Goal: Transaction & Acquisition: Purchase product/service

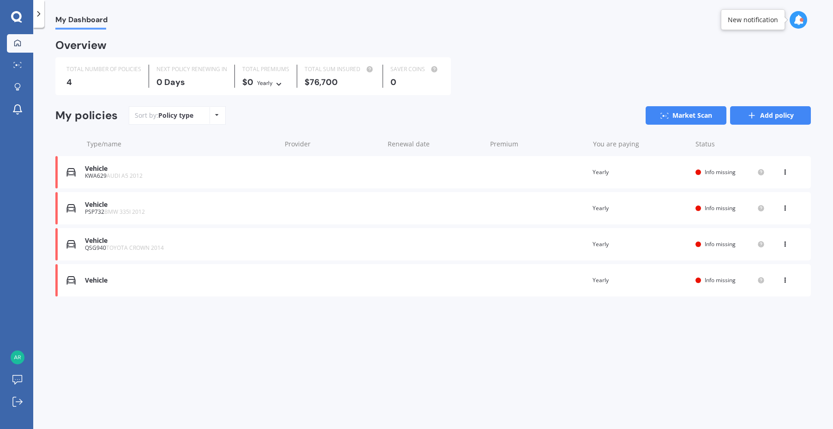
click at [770, 113] on link "Add policy" at bounding box center [770, 115] width 81 height 18
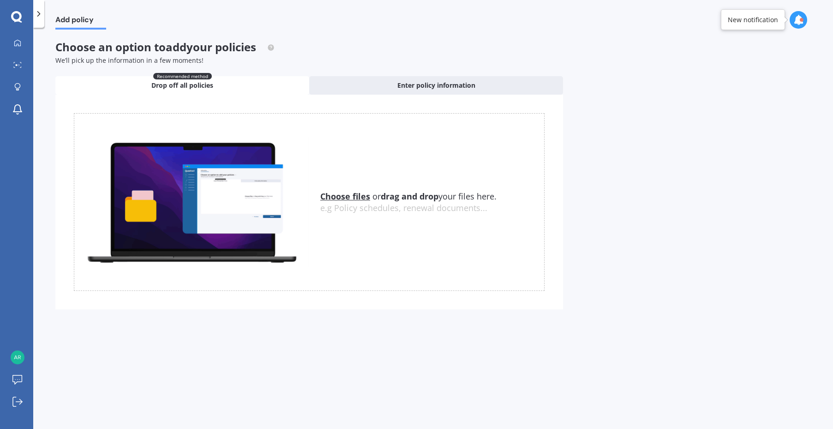
click at [192, 89] on span "Drop off all policies" at bounding box center [182, 85] width 62 height 9
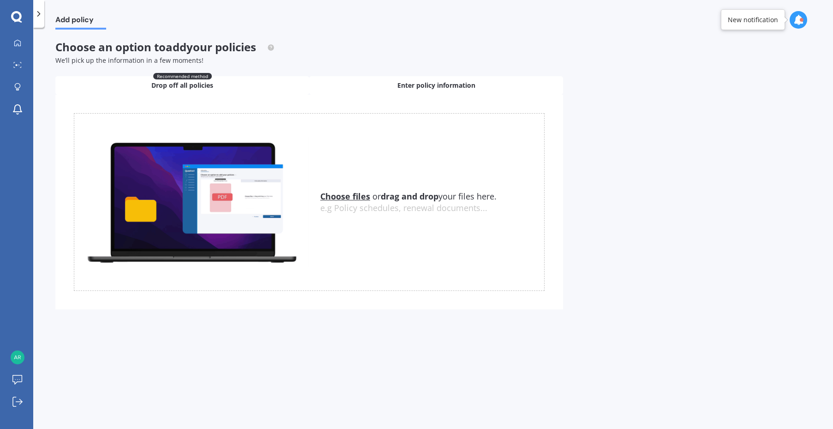
click at [456, 84] on span "Enter policy information" at bounding box center [436, 85] width 78 height 9
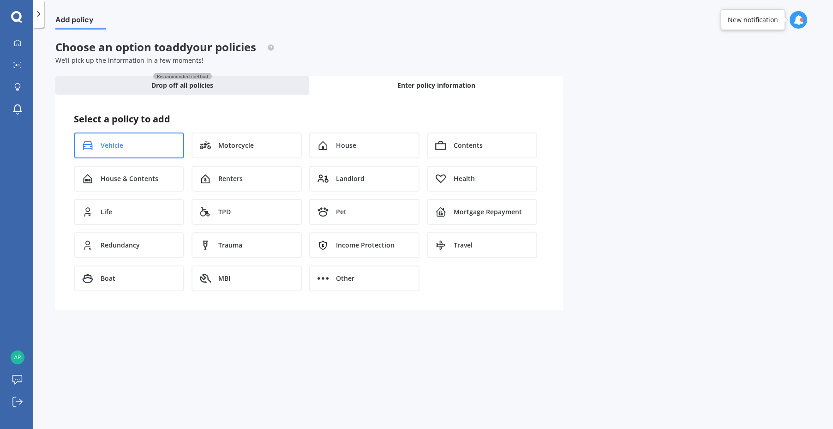
click at [108, 141] on span "Vehicle" at bounding box center [112, 145] width 23 height 9
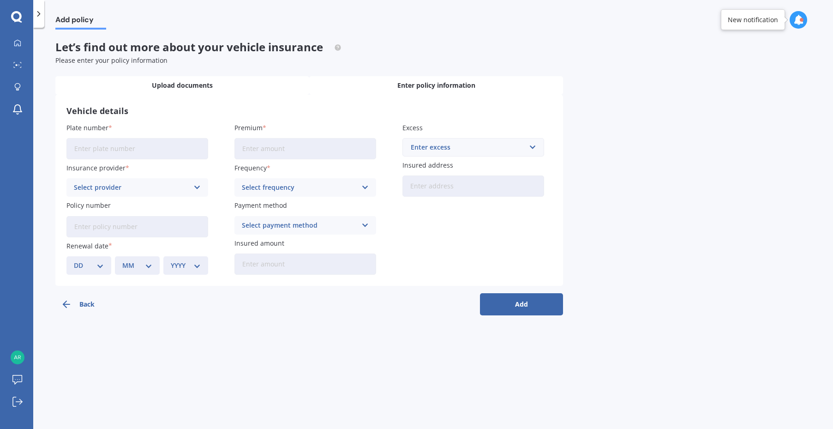
click at [177, 77] on div "Upload documents" at bounding box center [182, 85] width 254 height 18
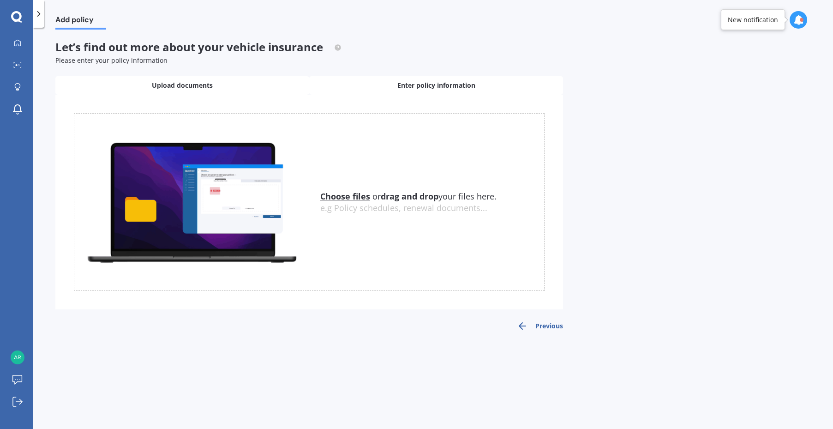
click at [414, 79] on div "Enter policy information" at bounding box center [436, 85] width 254 height 18
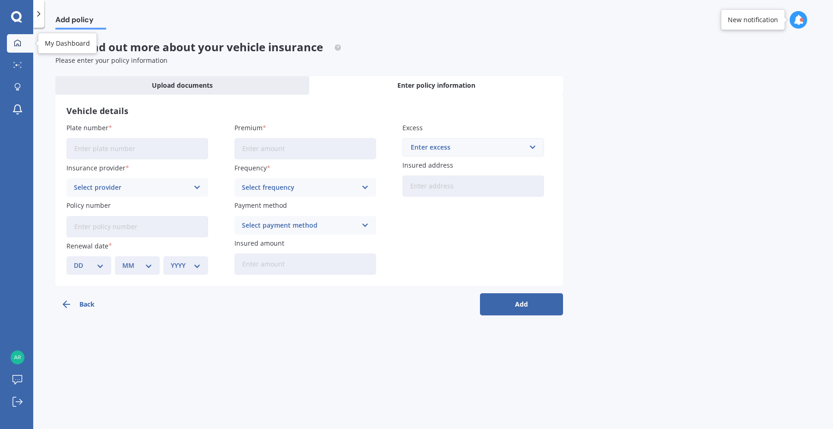
click at [15, 42] on icon at bounding box center [17, 42] width 7 height 7
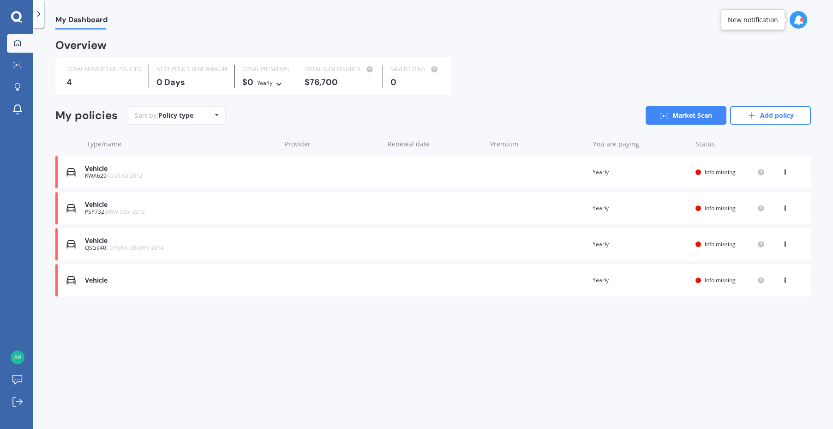
click at [15, 42] on icon at bounding box center [17, 42] width 7 height 7
click at [18, 59] on link "Market Scan" at bounding box center [20, 65] width 26 height 18
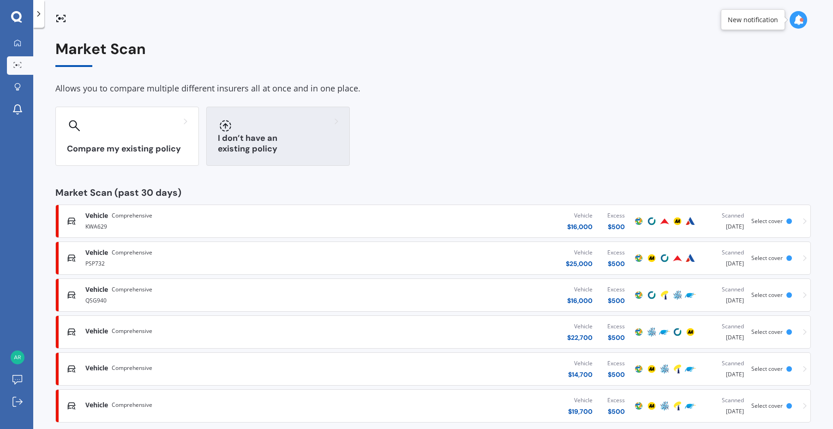
click at [267, 138] on div "I don’t have an existing policy" at bounding box center [277, 136] width 143 height 59
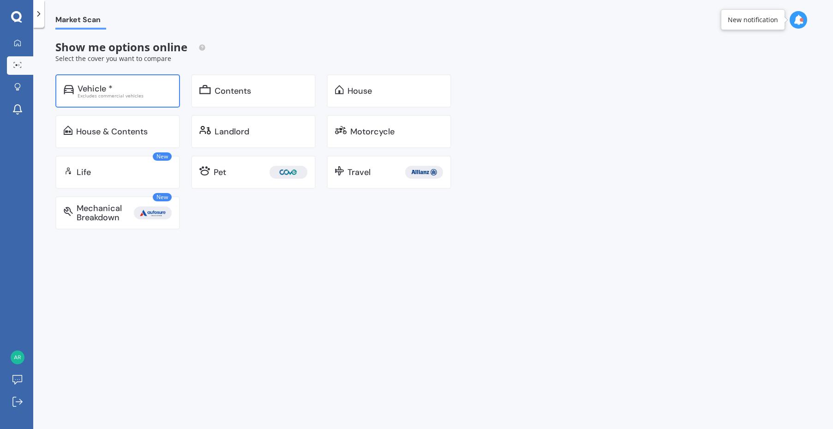
click at [140, 91] on div "Vehicle *" at bounding box center [124, 88] width 94 height 9
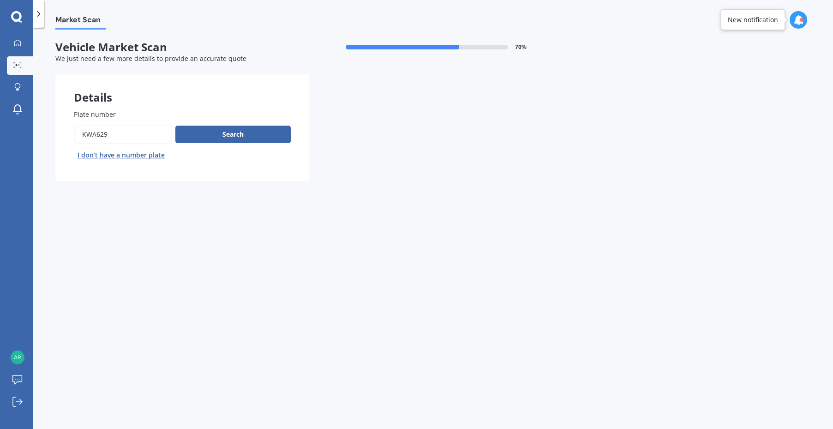
click at [129, 132] on input "Plate number" at bounding box center [123, 134] width 98 height 19
paste input "PPJ369"
type input "PPJ369"
click at [0, 0] on button "Next" at bounding box center [0, 0] width 0 height 0
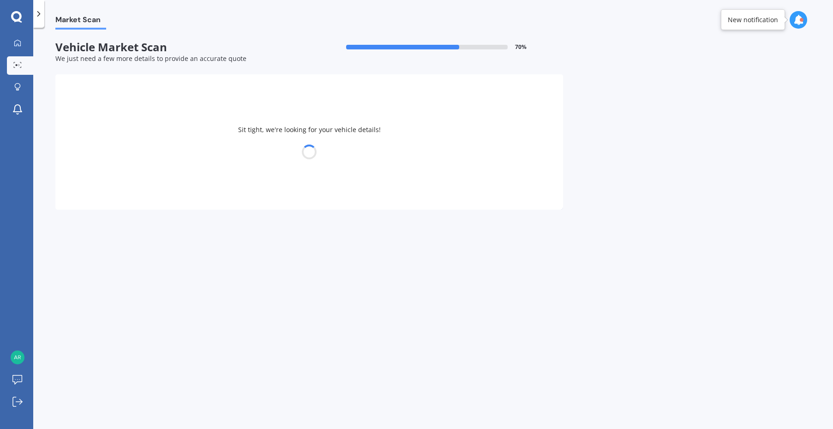
select select "AUDI"
select select "A5"
select select "15"
select select "07"
select select "1982"
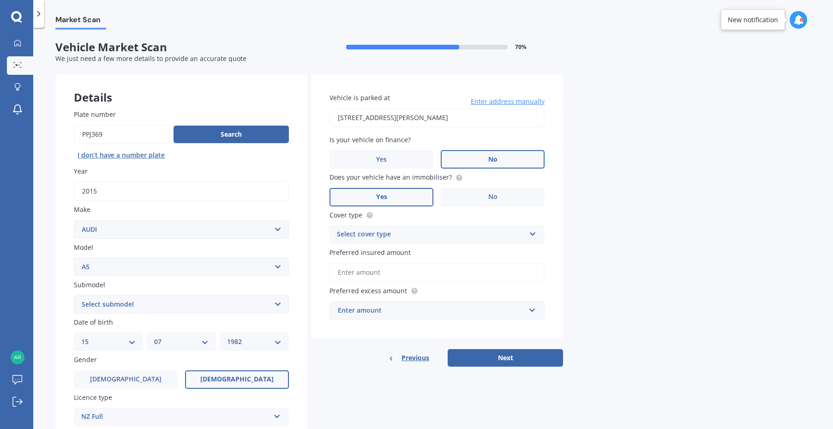
scroll to position [114, 0]
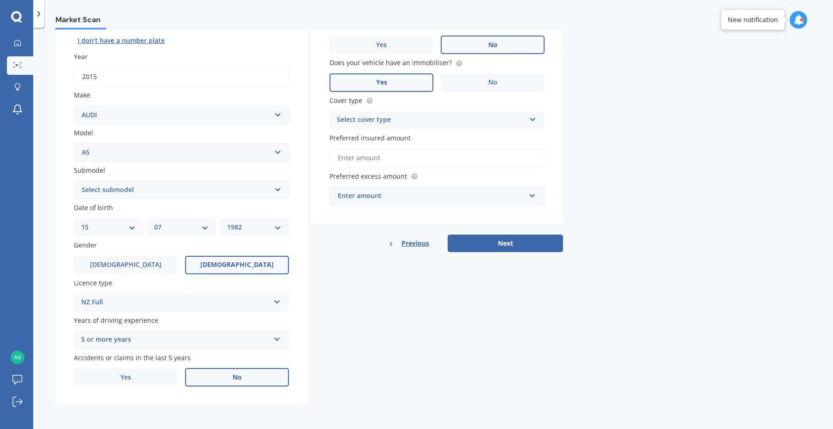
click at [278, 191] on select "Select submodel 4WD Turbo All" at bounding box center [181, 189] width 215 height 18
select select "4WD TURBO"
click at [74, 180] on select "Select submodel 4WD Turbo All" at bounding box center [181, 189] width 215 height 18
click at [307, 230] on div "Plate number Search I don’t have a number plate Year [DATE] Make Select make AC…" at bounding box center [181, 190] width 252 height 429
click at [301, 266] on div "Plate number Search I don’t have a number plate Year [DATE] Make Select make AC…" at bounding box center [181, 190] width 252 height 429
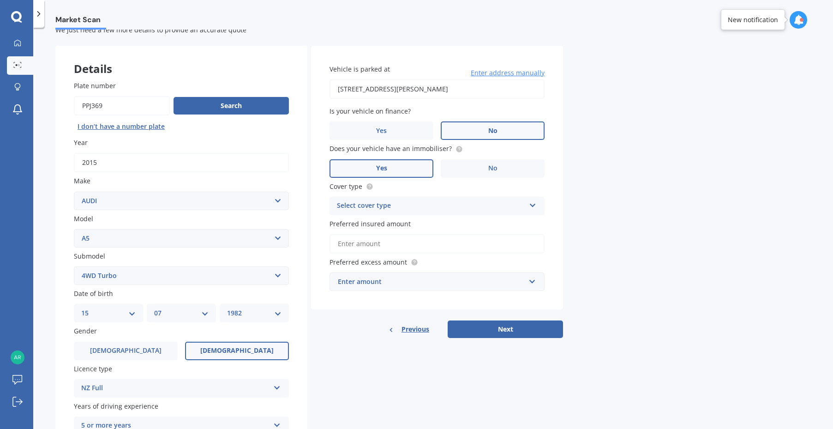
scroll to position [29, 0]
click at [504, 88] on input "[STREET_ADDRESS][PERSON_NAME]" at bounding box center [436, 88] width 215 height 19
type input "[STREET_ADDRESS][PERSON_NAME]"
click at [570, 232] on div "Market Scan Vehicle Market Scan 70 % We just need a few more details to provide…" at bounding box center [432, 230] width 799 height 401
click at [566, 239] on div "Market Scan Vehicle Market Scan 70 % We just need a few more details to provide…" at bounding box center [432, 230] width 799 height 401
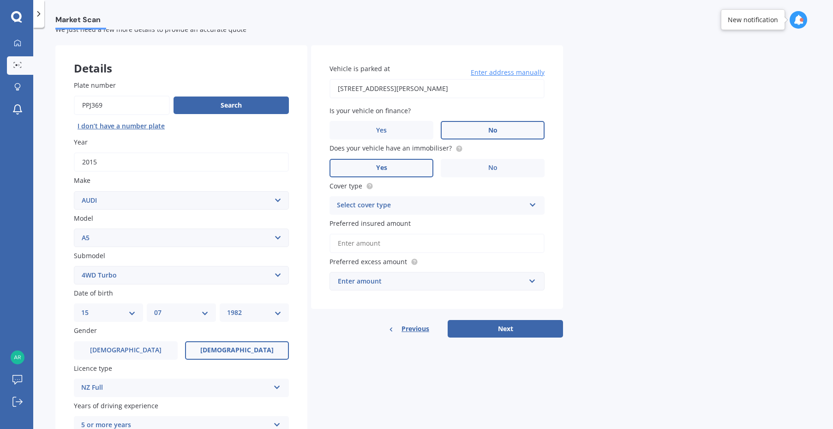
click at [525, 206] on div "Select cover type Comprehensive Third Party, Fire & Theft Third Party" at bounding box center [436, 205] width 215 height 18
click at [477, 219] on div "Comprehensive" at bounding box center [437, 223] width 214 height 17
click at [508, 246] on input "Preferred insured amount" at bounding box center [436, 242] width 215 height 19
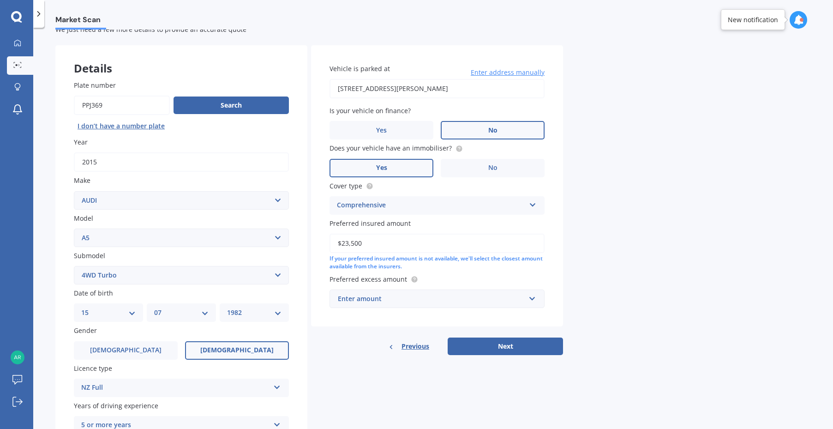
type input "$23,500"
click at [532, 301] on input "text" at bounding box center [433, 299] width 207 height 18
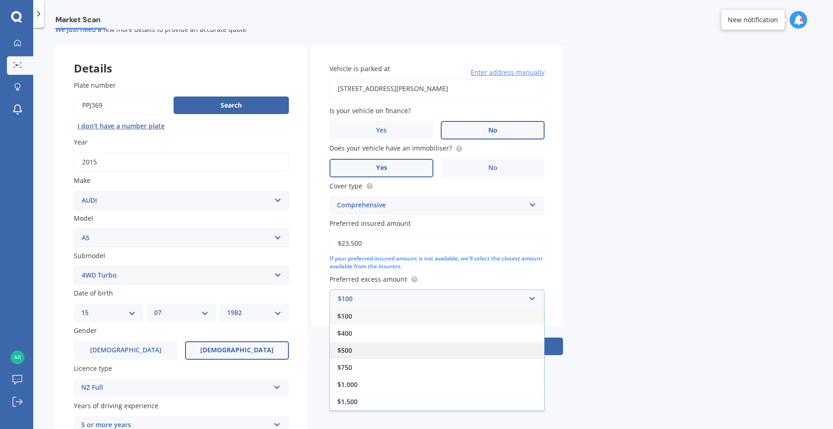
click at [477, 346] on div "$500" at bounding box center [437, 349] width 214 height 17
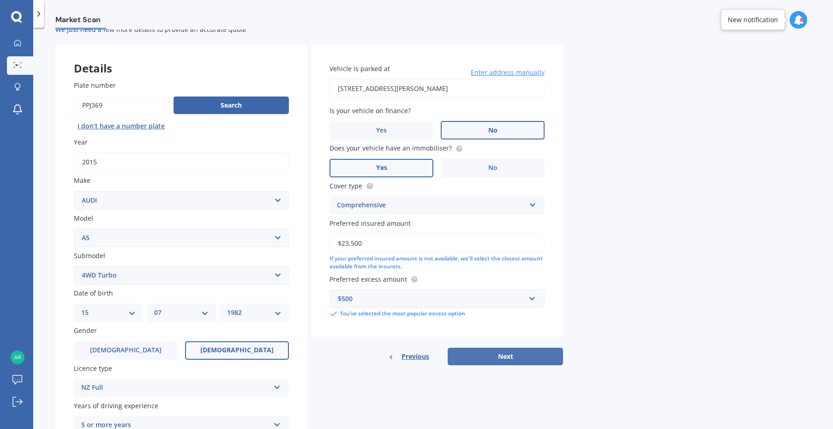
click at [504, 354] on button "Next" at bounding box center [504, 356] width 115 height 18
select select "15"
select select "07"
select select "1982"
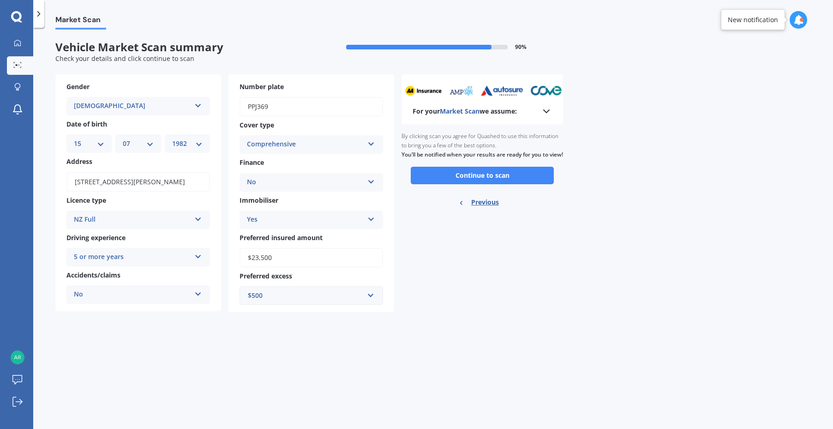
scroll to position [0, 0]
click at [504, 180] on button "Continue to scan" at bounding box center [482, 176] width 143 height 18
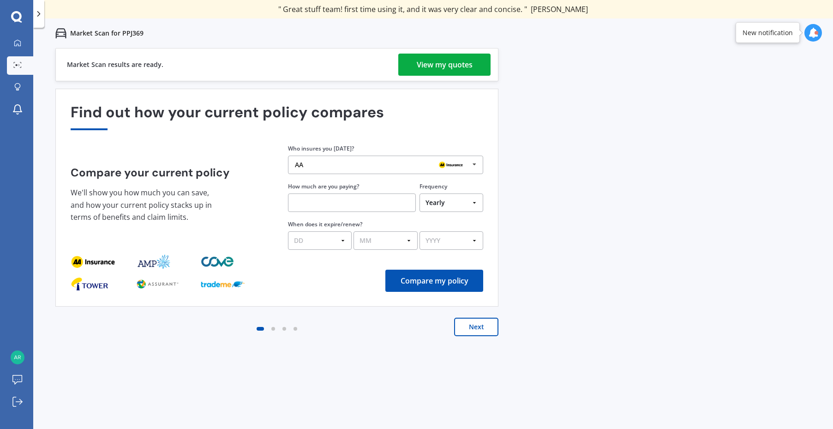
click at [454, 60] on div "View my quotes" at bounding box center [445, 65] width 56 height 22
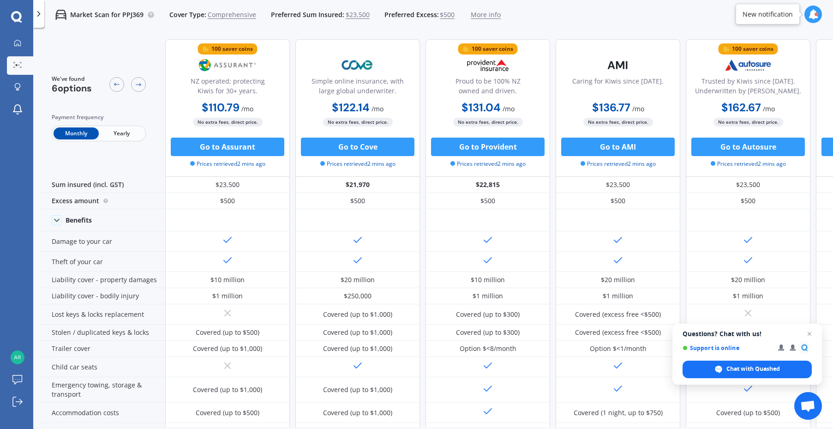
click at [120, 133] on span "Yearly" at bounding box center [121, 133] width 45 height 12
click at [78, 135] on span "Monthly" at bounding box center [76, 133] width 45 height 12
click at [120, 131] on span "Yearly" at bounding box center [121, 133] width 45 height 12
click at [810, 329] on span "Open chat" at bounding box center [810, 334] width 12 height 12
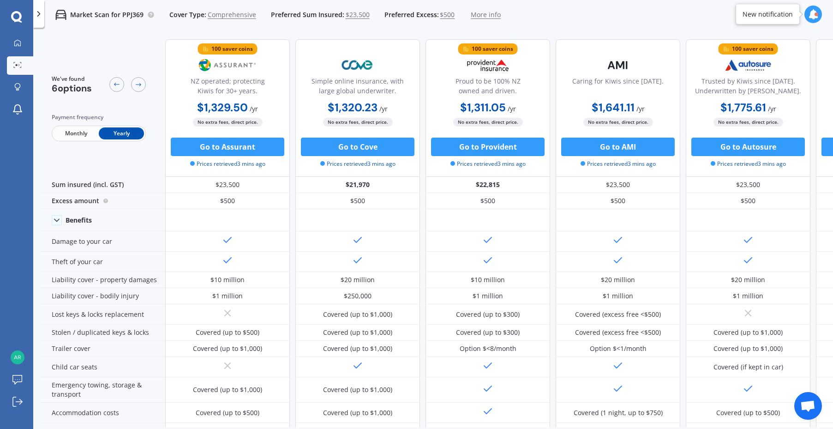
click at [71, 131] on span "Monthly" at bounding box center [76, 133] width 45 height 12
click at [126, 131] on span "Yearly" at bounding box center [121, 133] width 45 height 12
click at [77, 127] on span "Monthly" at bounding box center [76, 133] width 45 height 12
click at [125, 130] on span "Yearly" at bounding box center [121, 133] width 45 height 12
click at [75, 131] on span "Monthly" at bounding box center [76, 133] width 45 height 12
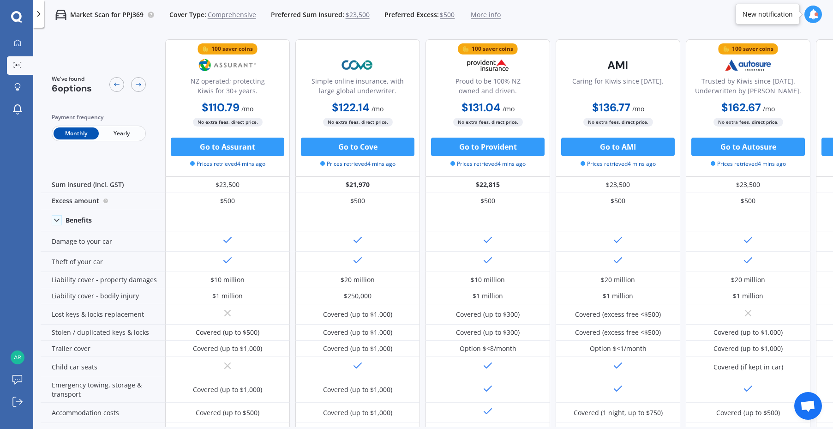
click at [125, 130] on span "Yearly" at bounding box center [121, 133] width 45 height 12
click at [67, 132] on span "Monthly" at bounding box center [76, 133] width 45 height 12
click at [127, 127] on span "Yearly" at bounding box center [121, 133] width 45 height 12
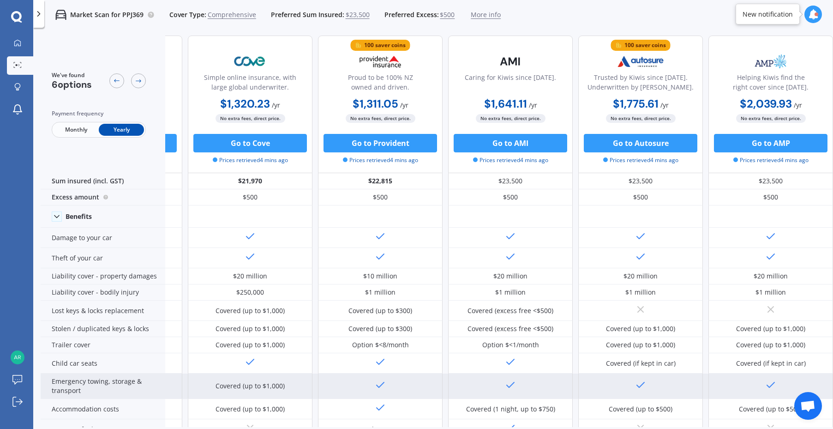
scroll to position [0, 112]
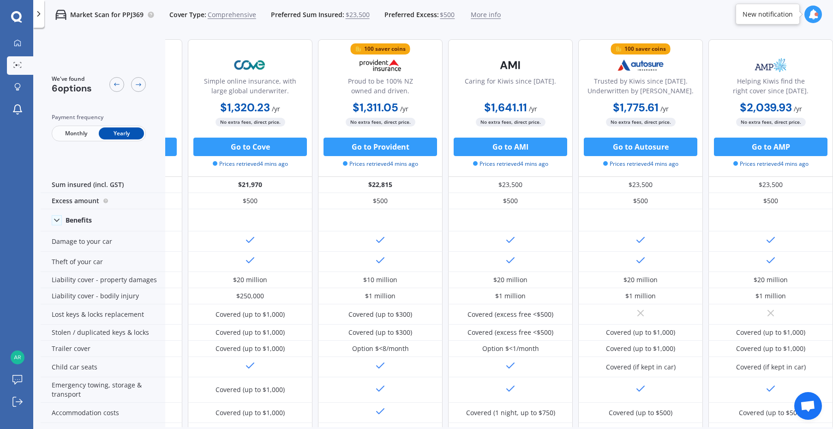
click at [439, 69] on div "100 saver coins NZ operated; protecting Kiwis for 30+ years. $1,329.50 / yr $1,…" at bounding box center [445, 107] width 775 height 137
click at [74, 134] on span "Monthly" at bounding box center [76, 133] width 45 height 12
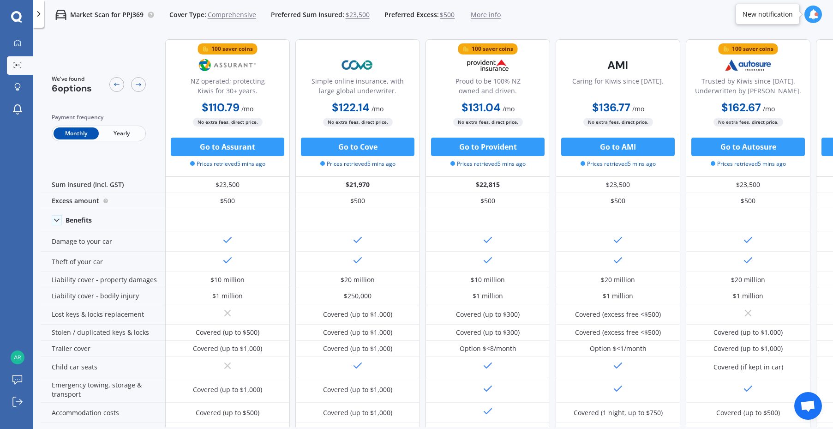
click at [291, 36] on div "We've found 6 options Payment frequency Monthly Yearly 100 saver coins NZ opera…" at bounding box center [490, 388] width 899 height 712
click at [124, 132] on span "Yearly" at bounding box center [121, 133] width 45 height 12
click at [64, 131] on span "Monthly" at bounding box center [76, 133] width 45 height 12
click at [561, 17] on div "Market Scan for PPJ369 Cover Type: Comprehensive Preferred Sum Insured: $23,500…" at bounding box center [432, 15] width 799 height 30
